Goal: Task Accomplishment & Management: Complete application form

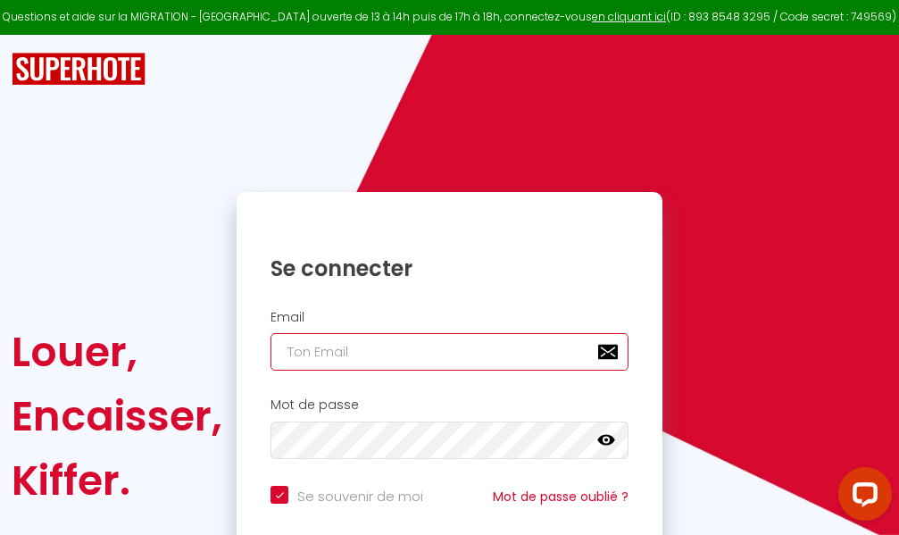
click at [441, 351] on input "email" at bounding box center [449, 351] width 358 height 37
type input "m"
checkbox input "true"
type input "ma"
checkbox input "true"
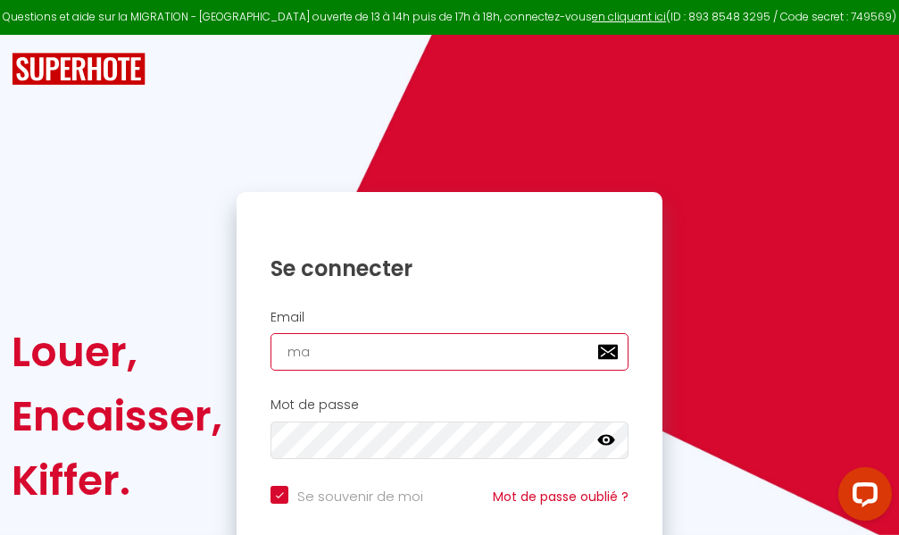
type input "mar"
checkbox input "true"
type input "marc"
checkbox input "true"
type input "marcd"
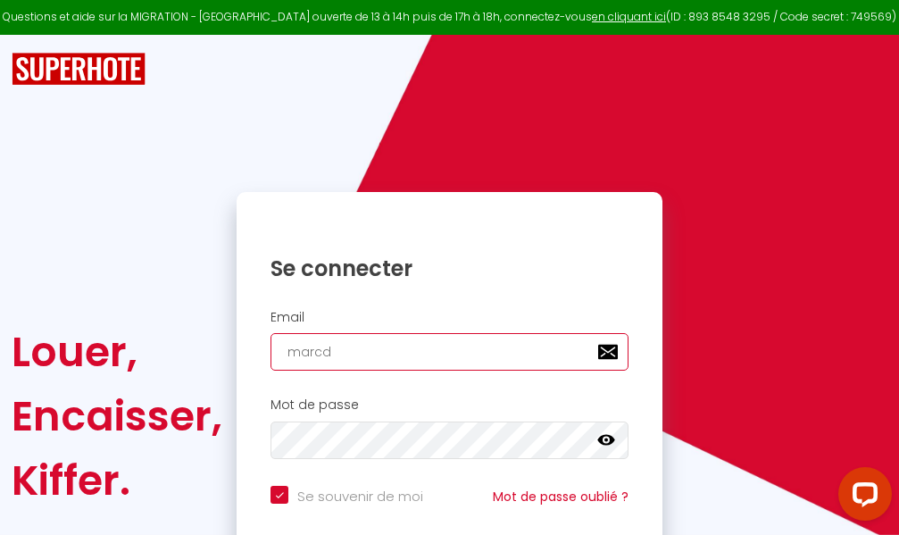
checkbox input "true"
type input "marcdp"
checkbox input "true"
type input "marcdpo"
checkbox input "true"
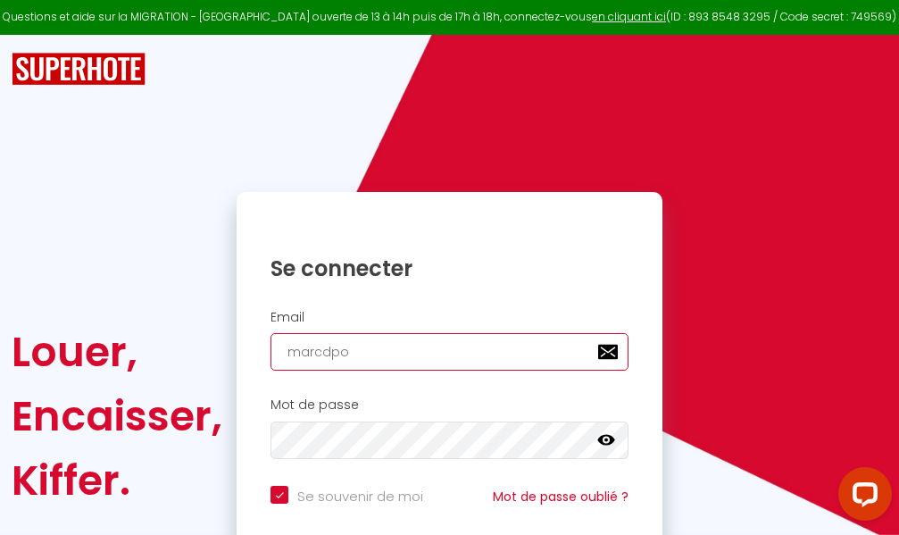
type input "marcdpoz"
checkbox input "true"
type input "marcdpoz."
checkbox input "true"
type input "marcdpoz.l"
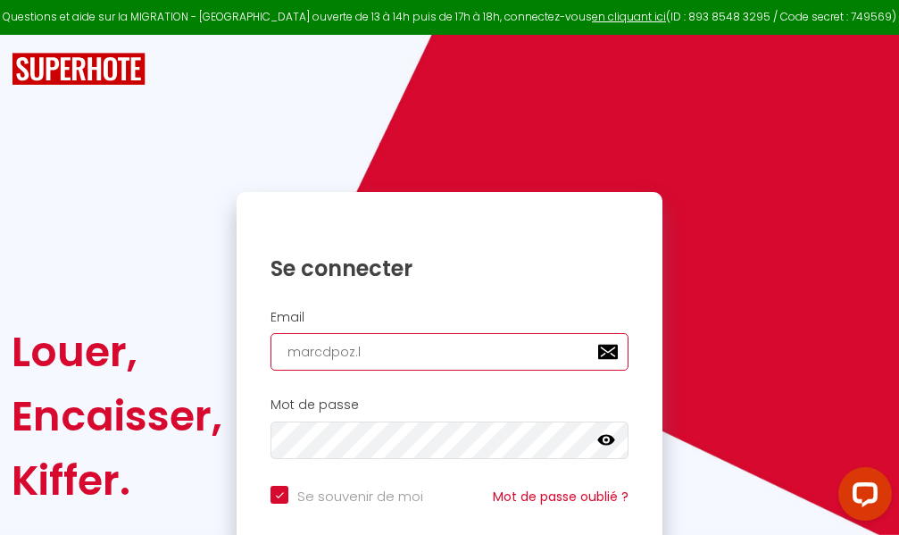
checkbox input "true"
type input "marcdpoz.lo"
checkbox input "true"
type input "marcdpoz.loc"
checkbox input "true"
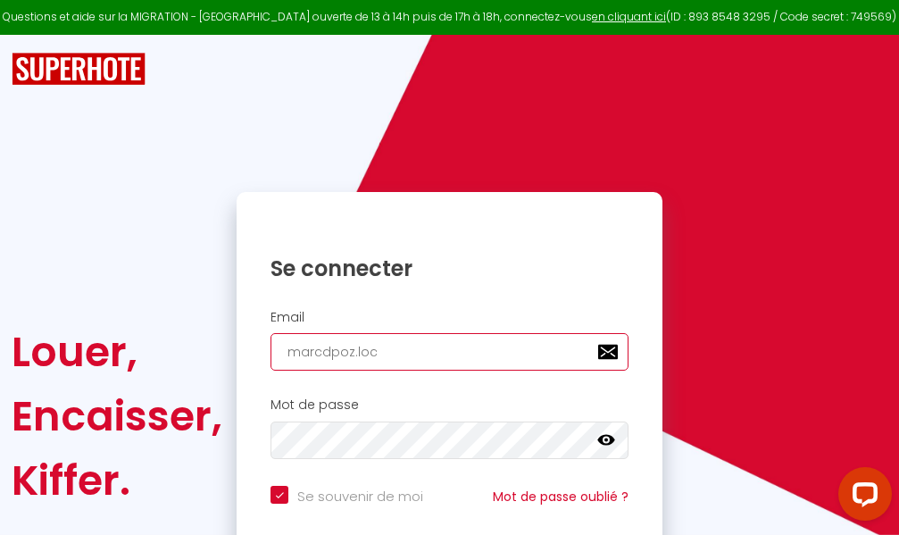
type input "marcdpoz.loca"
checkbox input "true"
type input "marcdpoz.locat"
checkbox input "true"
type input "marcdpoz.locati"
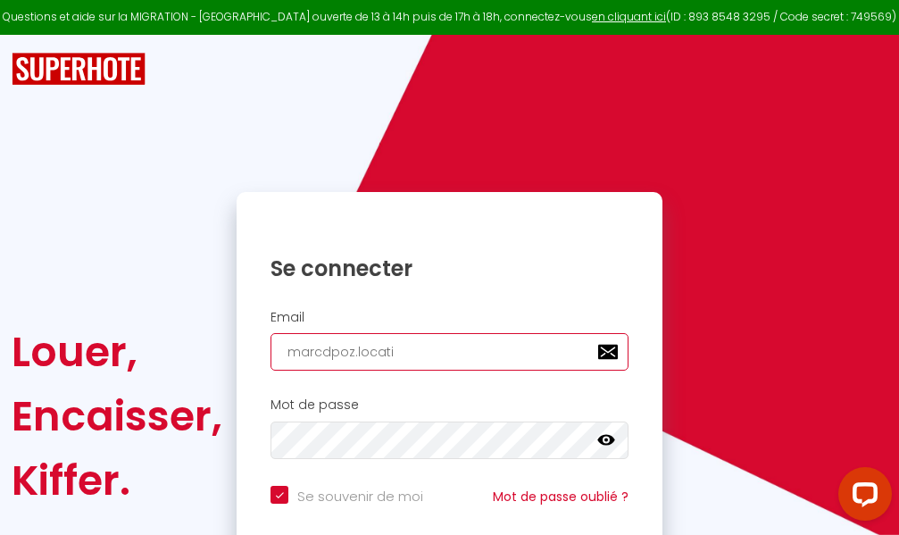
checkbox input "true"
type input "marcdpoz.locatio"
checkbox input "true"
type input "marcdpoz.location"
checkbox input "true"
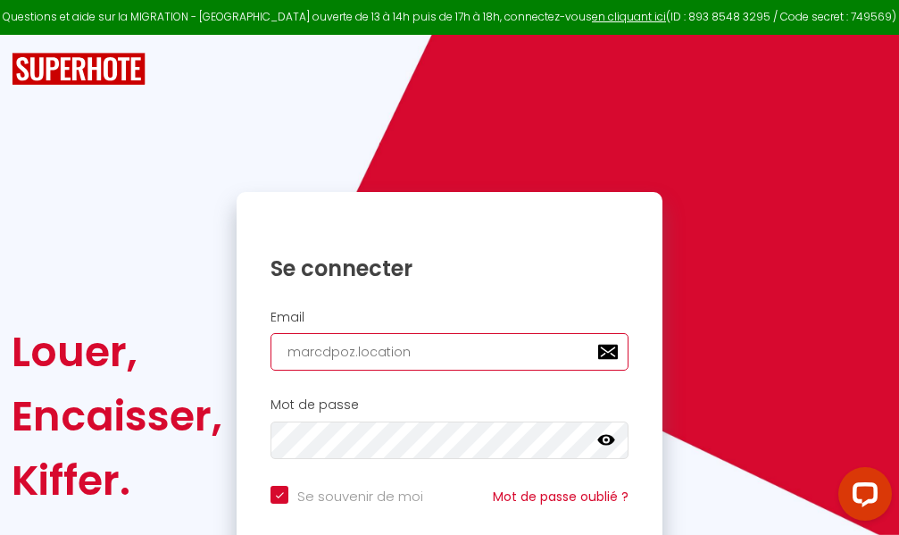
type input "marcdpoz.location@"
checkbox input "true"
type input "marcdpoz.location@g"
checkbox input "true"
type input "marcdpoz.location@gm"
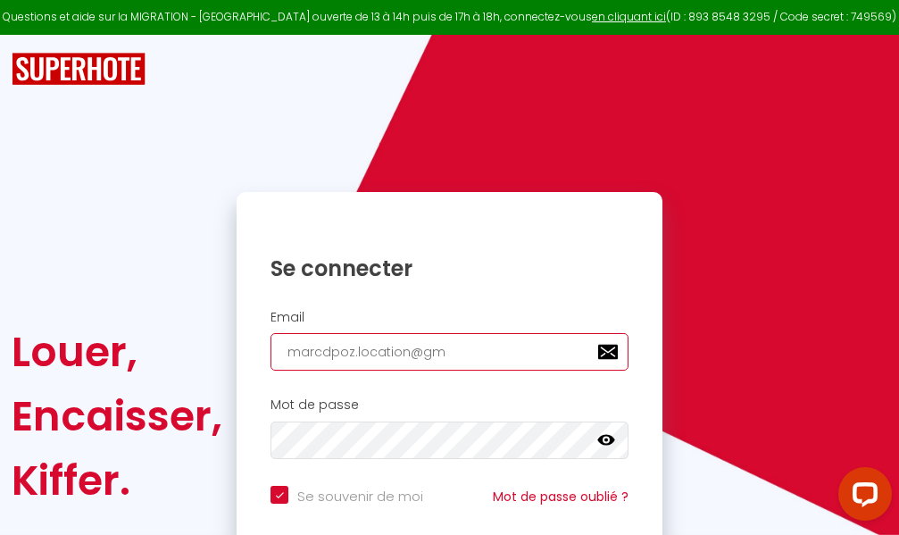
checkbox input "true"
type input "marcdpoz.location@gma"
checkbox input "true"
type input "marcdpoz.location@gmai"
checkbox input "true"
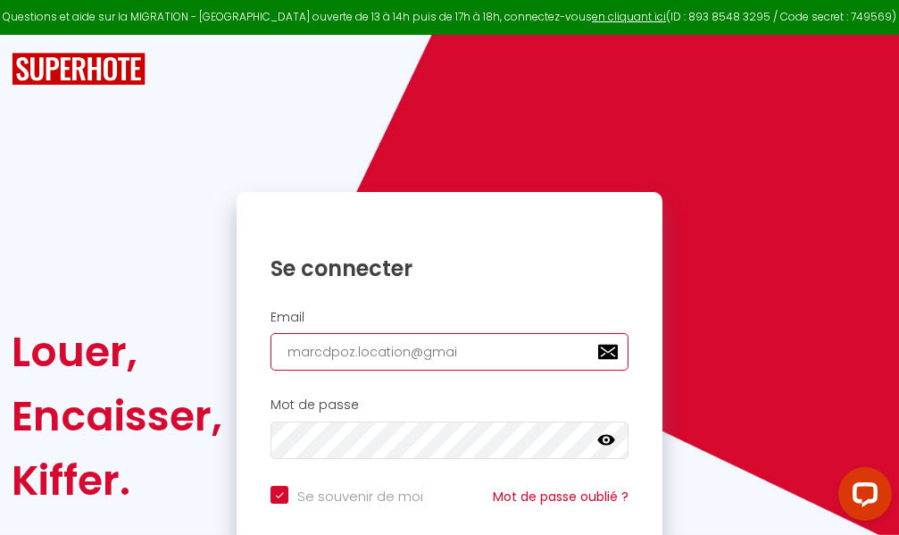
type input "[EMAIL_ADDRESS]"
checkbox input "true"
type input "[EMAIL_ADDRESS]."
checkbox input "true"
type input "marcdpoz.location@gmail.c"
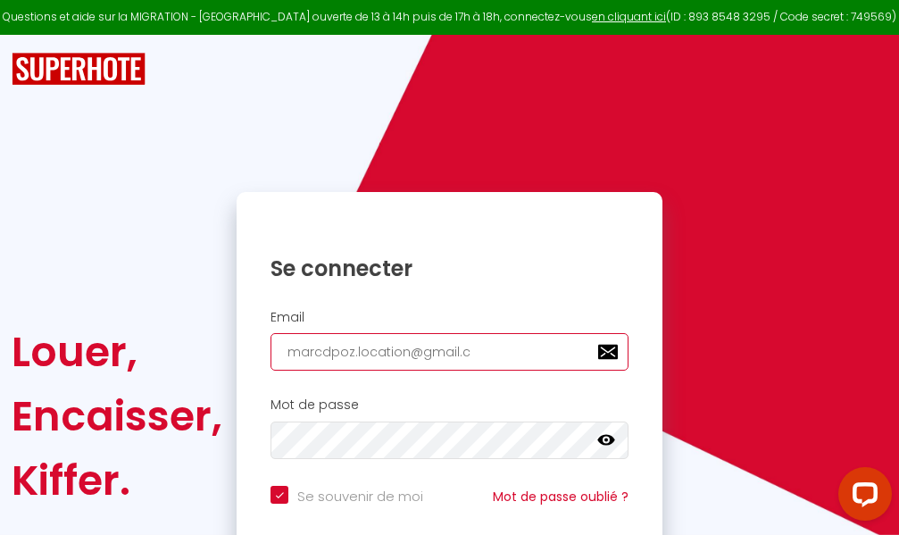
checkbox input "true"
type input "[EMAIL_ADDRESS][DOMAIN_NAME]"
checkbox input "true"
type input "[EMAIL_ADDRESS][DOMAIN_NAME]"
checkbox input "true"
